Goal: Transaction & Acquisition: Book appointment/travel/reservation

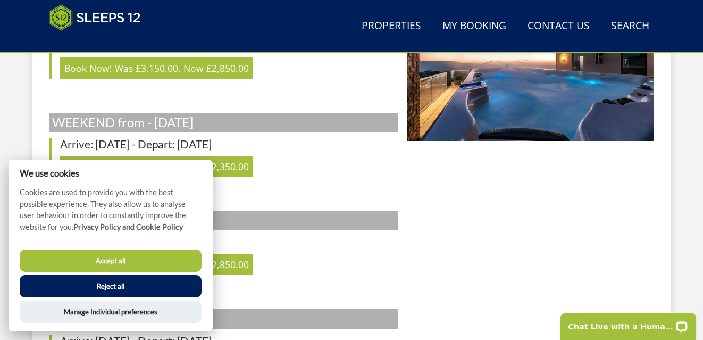
scroll to position [573, 0]
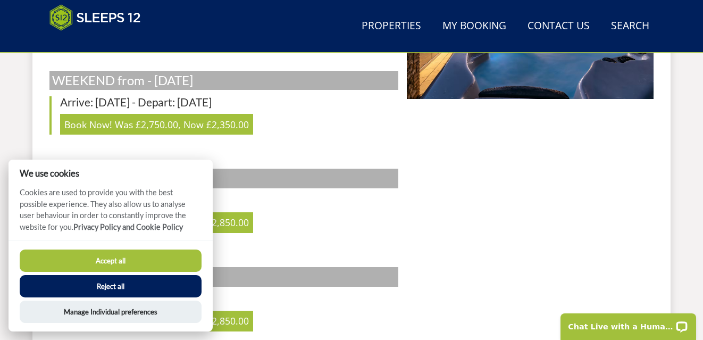
click at [119, 259] on button "Accept all" at bounding box center [111, 261] width 182 height 22
checkbox input "true"
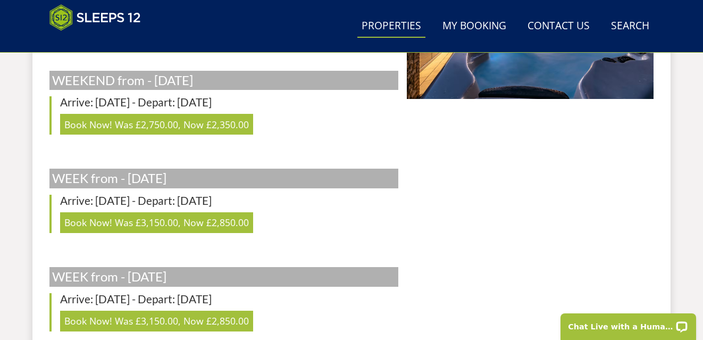
click at [405, 27] on link "Properties" at bounding box center [392, 26] width 68 height 24
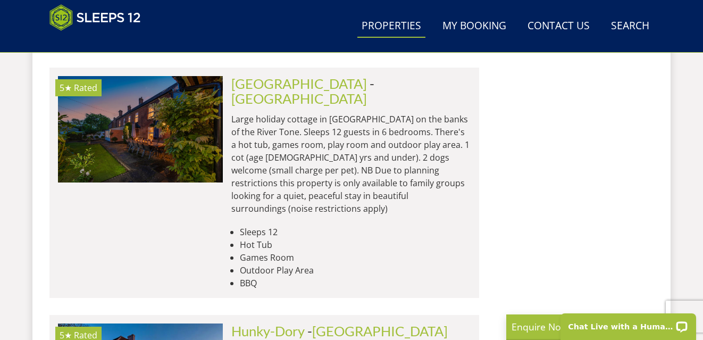
scroll to position [3506, 0]
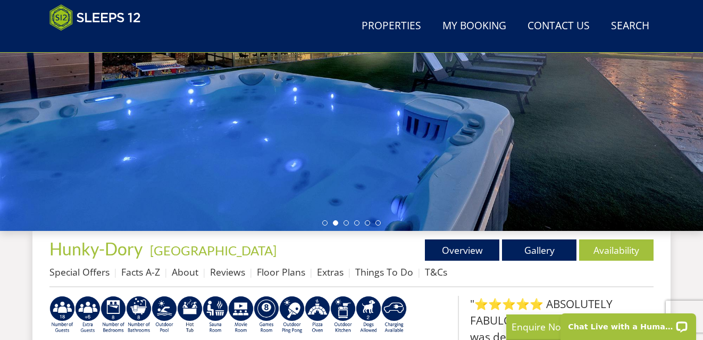
scroll to position [229, 0]
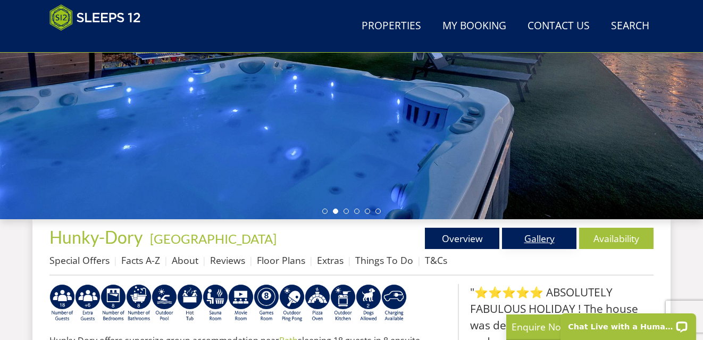
click at [529, 246] on link "Gallery" at bounding box center [539, 238] width 74 height 21
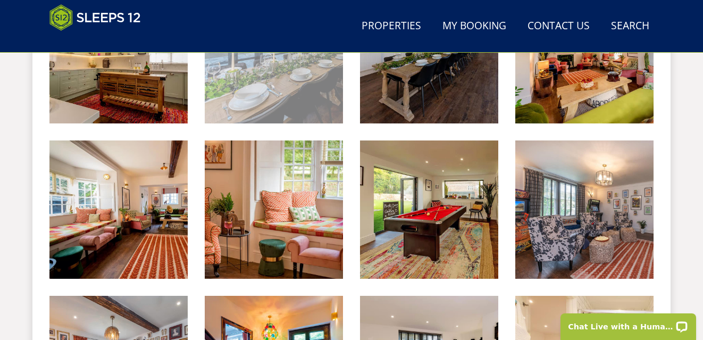
scroll to position [865, 0]
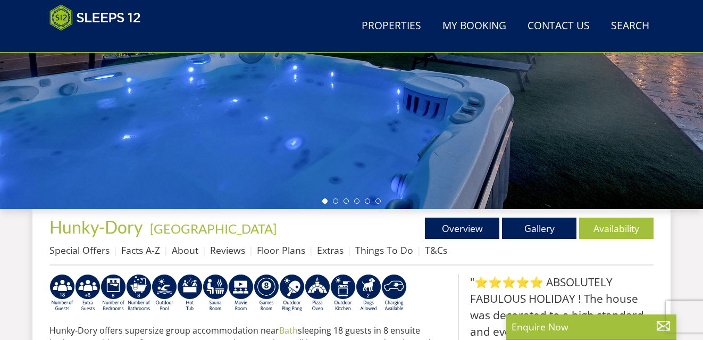
scroll to position [244, 0]
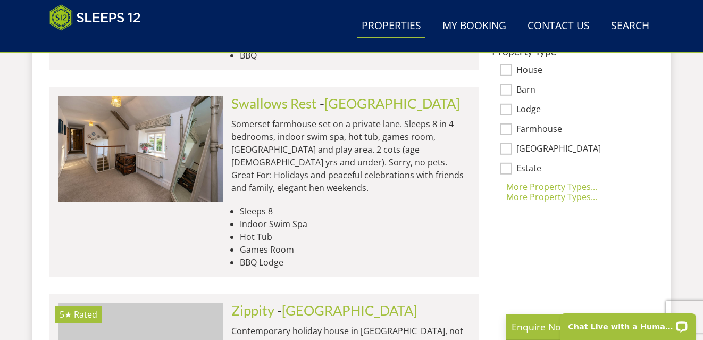
scroll to position [866, 0]
click at [269, 96] on link "Swallows Rest" at bounding box center [274, 104] width 86 height 16
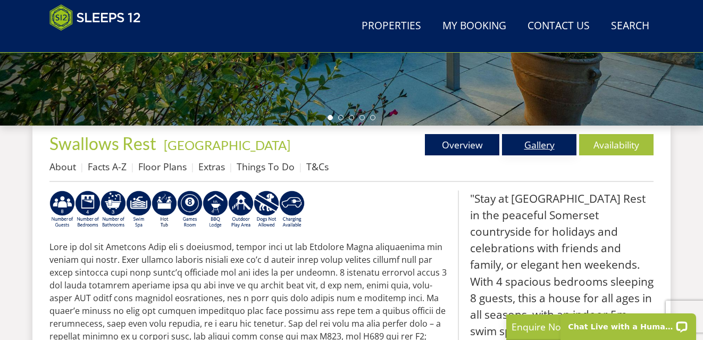
click at [550, 151] on link "Gallery" at bounding box center [539, 144] width 74 height 21
